Goal: Task Accomplishment & Management: Complete application form

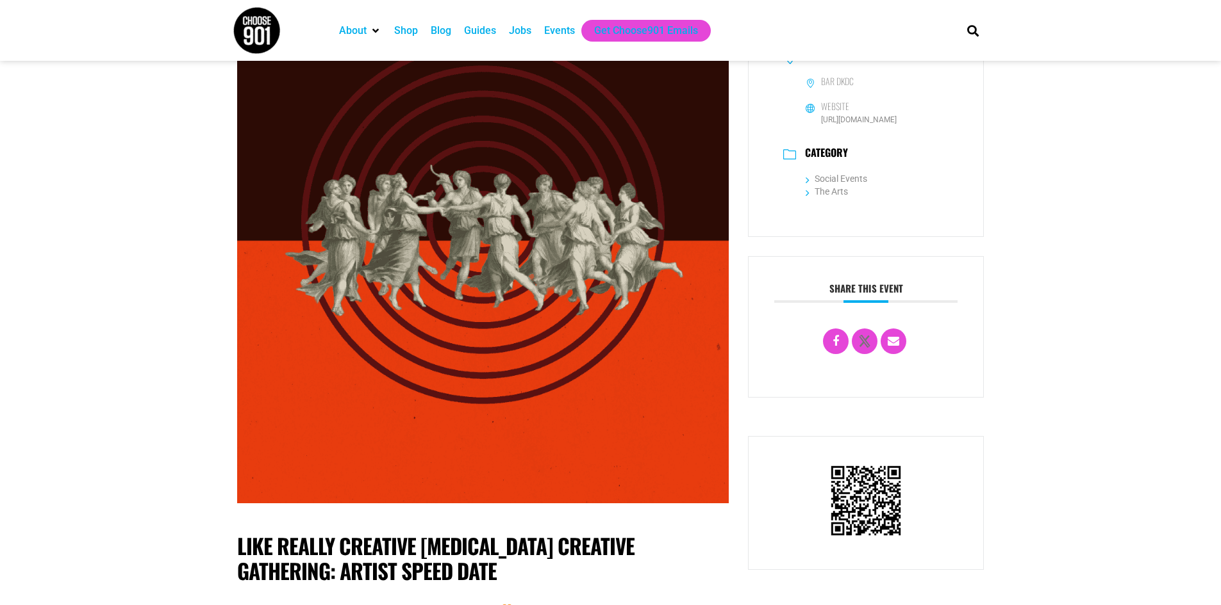
scroll to position [256, 0]
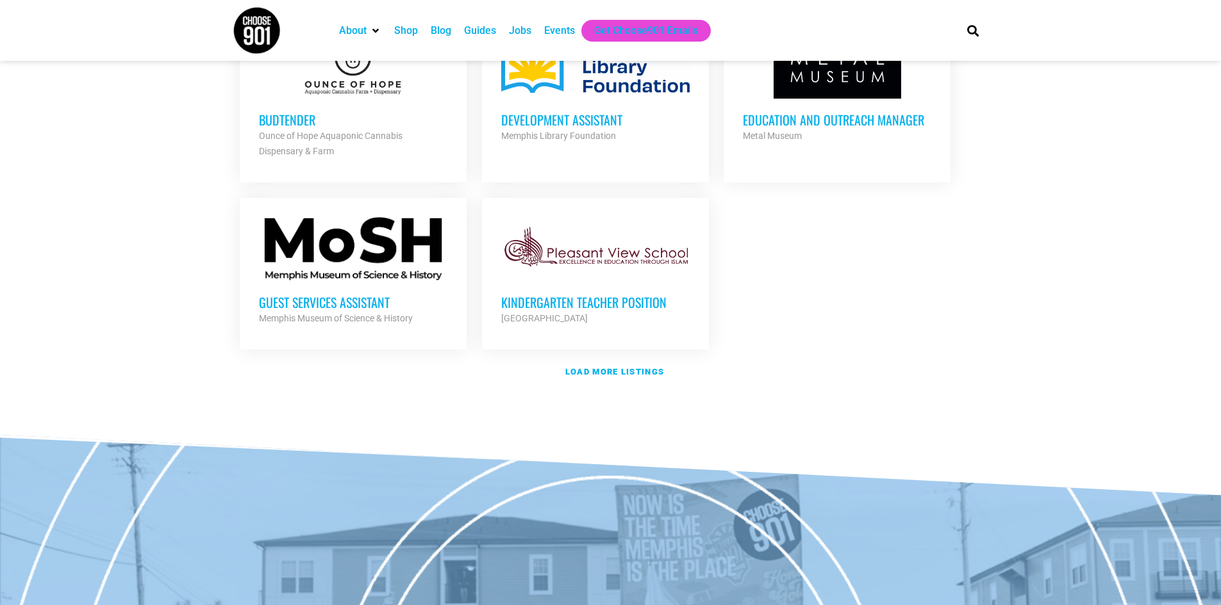
scroll to position [1602, 0]
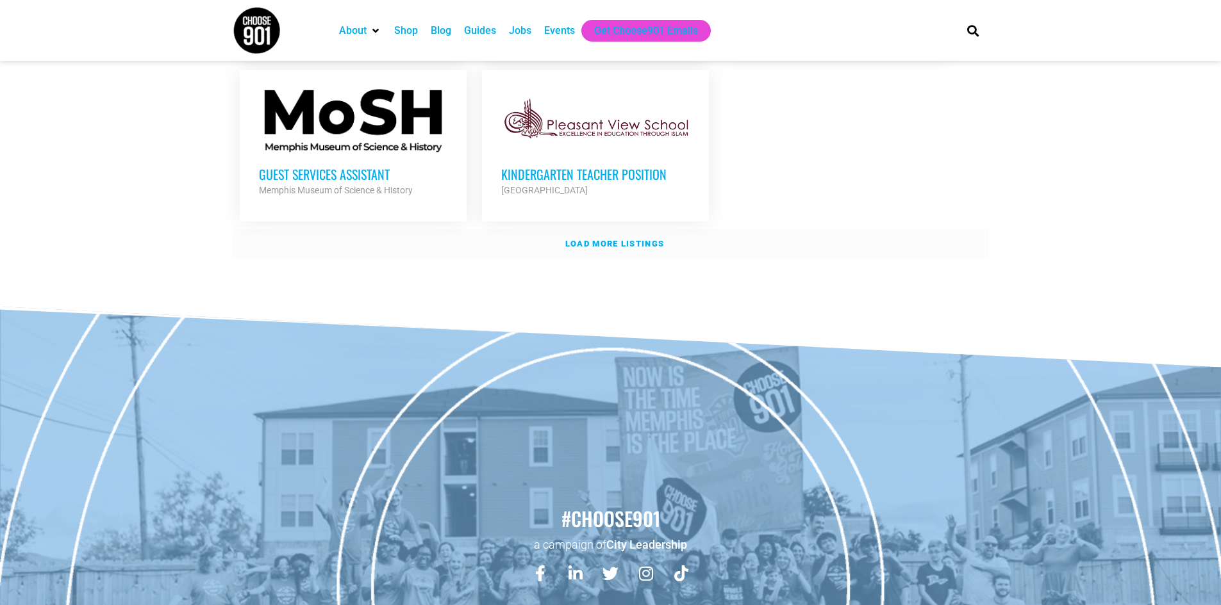
click at [594, 239] on strong "Load more listings" at bounding box center [614, 244] width 99 height 10
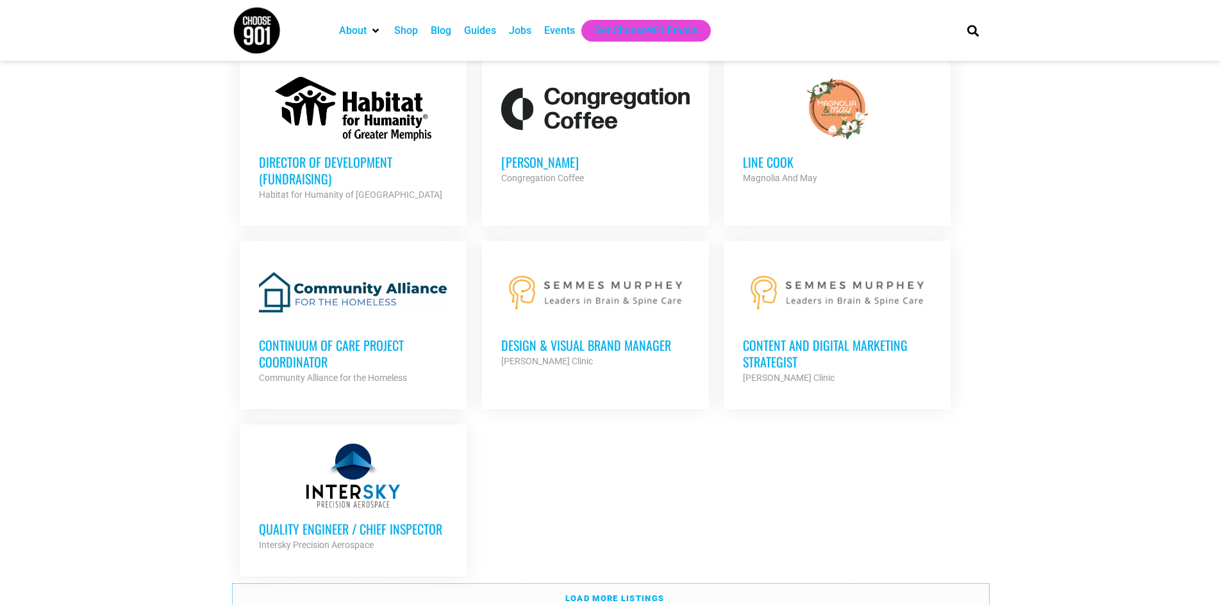
scroll to position [2691, 0]
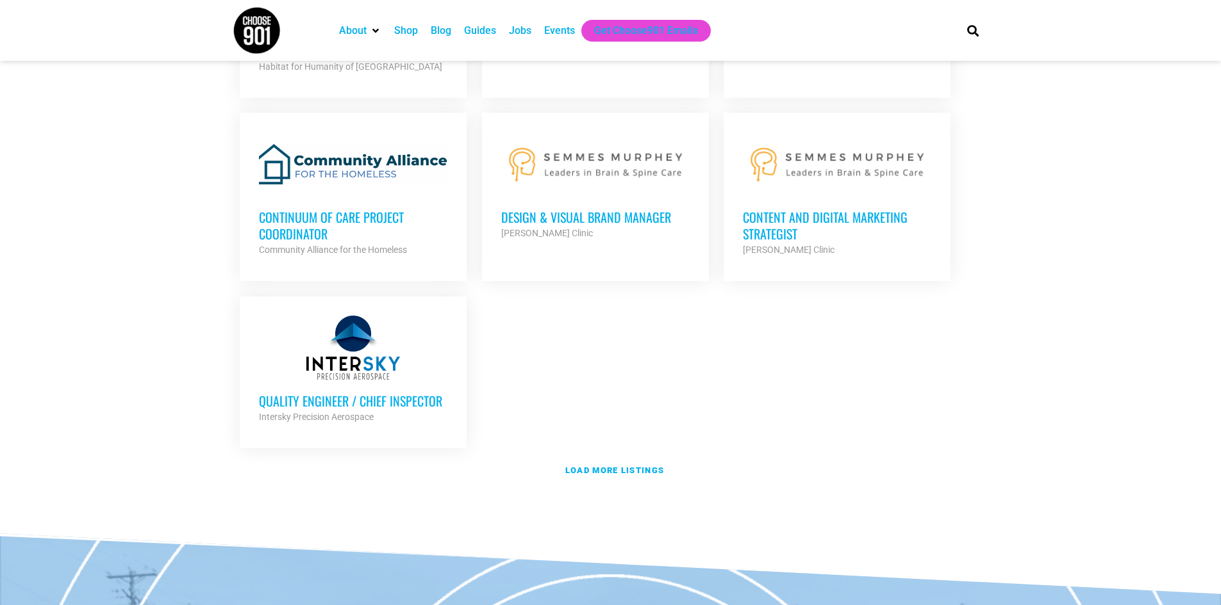
click at [802, 209] on h3 "Content and Digital Marketing Strategist" at bounding box center [837, 225] width 188 height 33
click at [796, 209] on h3 "Content and Digital Marketing Strategist" at bounding box center [837, 225] width 188 height 33
